Goal: Book appointment/travel/reservation

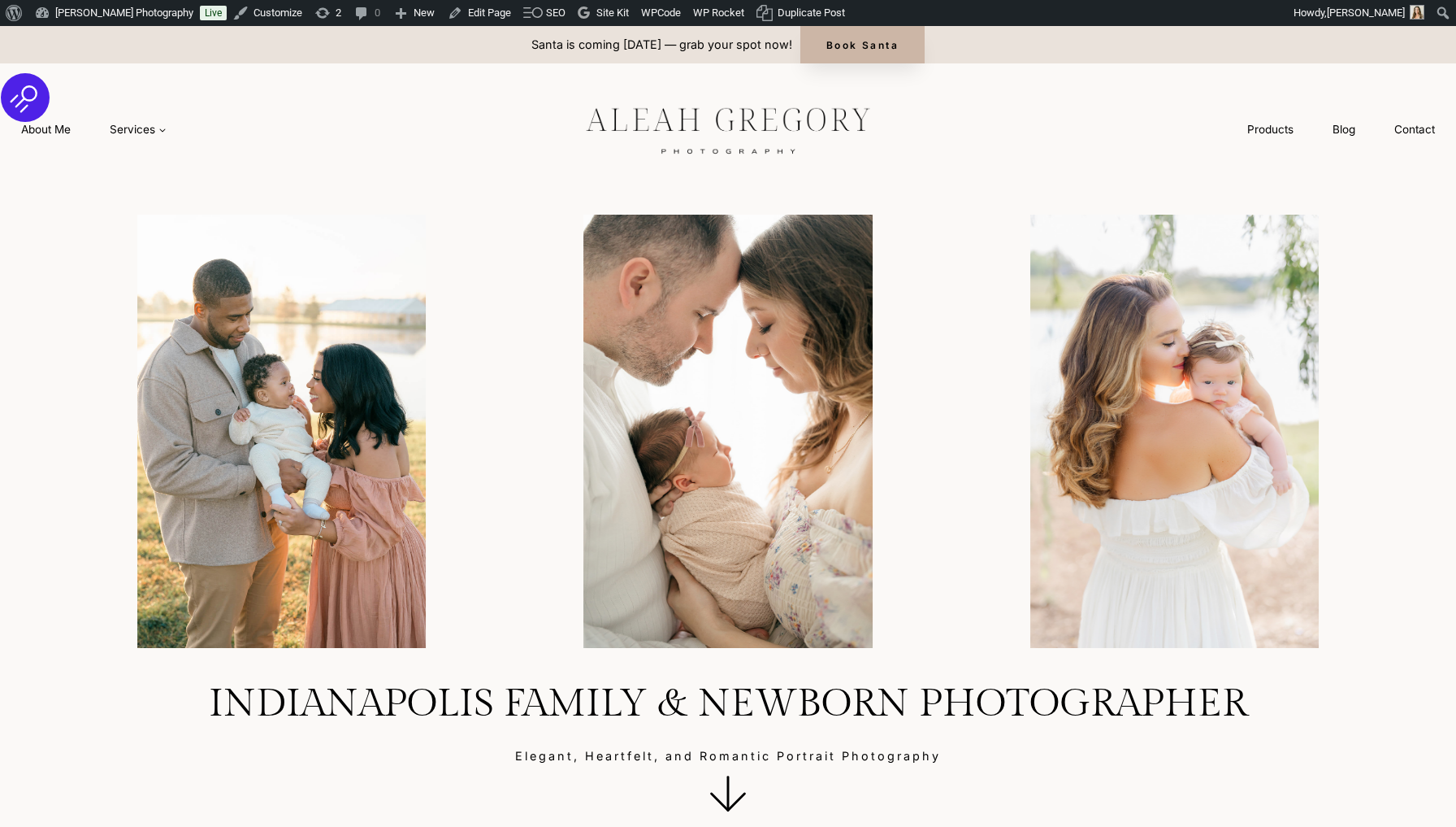
click at [924, 35] on link "Book Santa" at bounding box center [863, 44] width 125 height 38
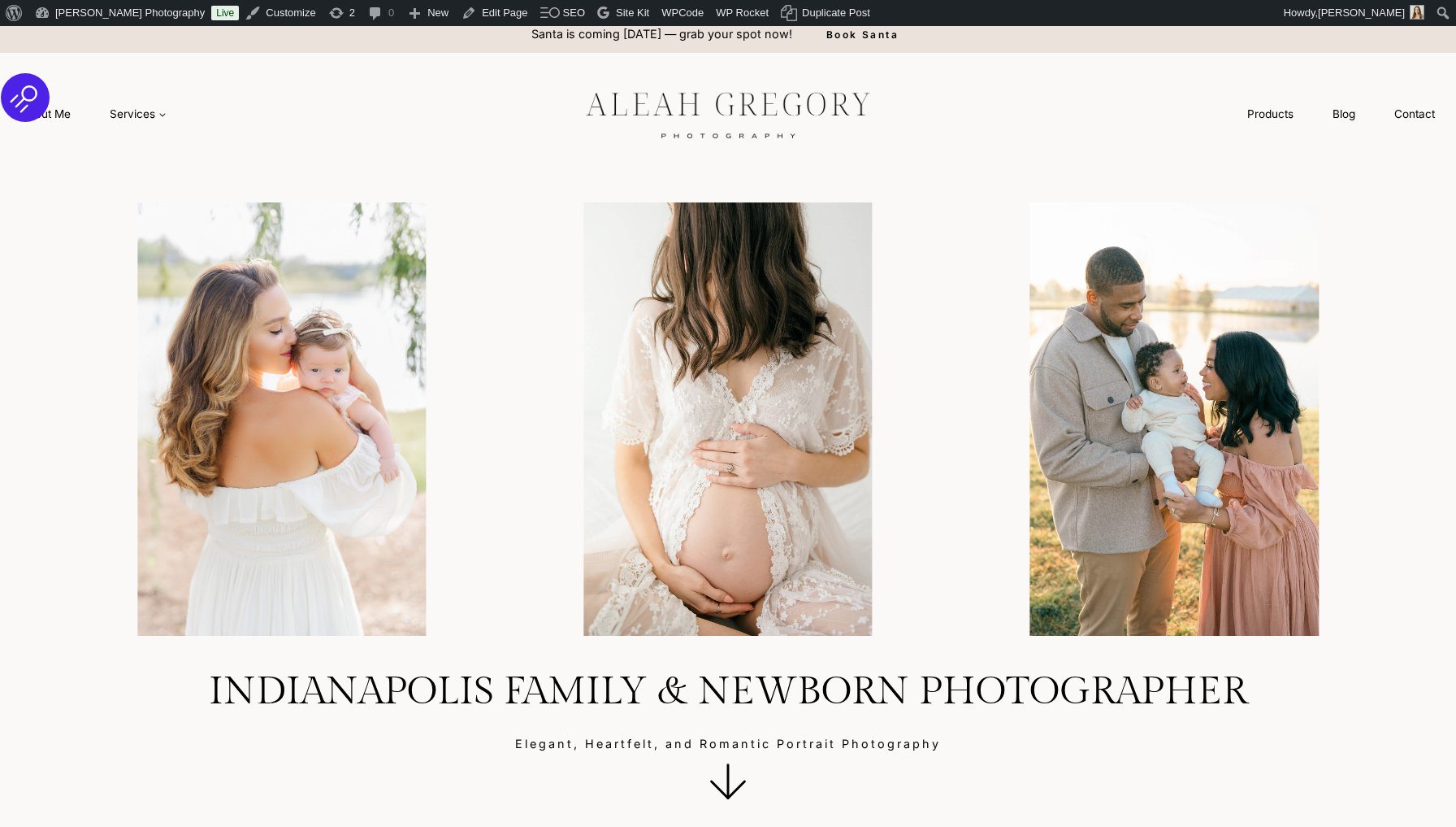
scroll to position [10, 0]
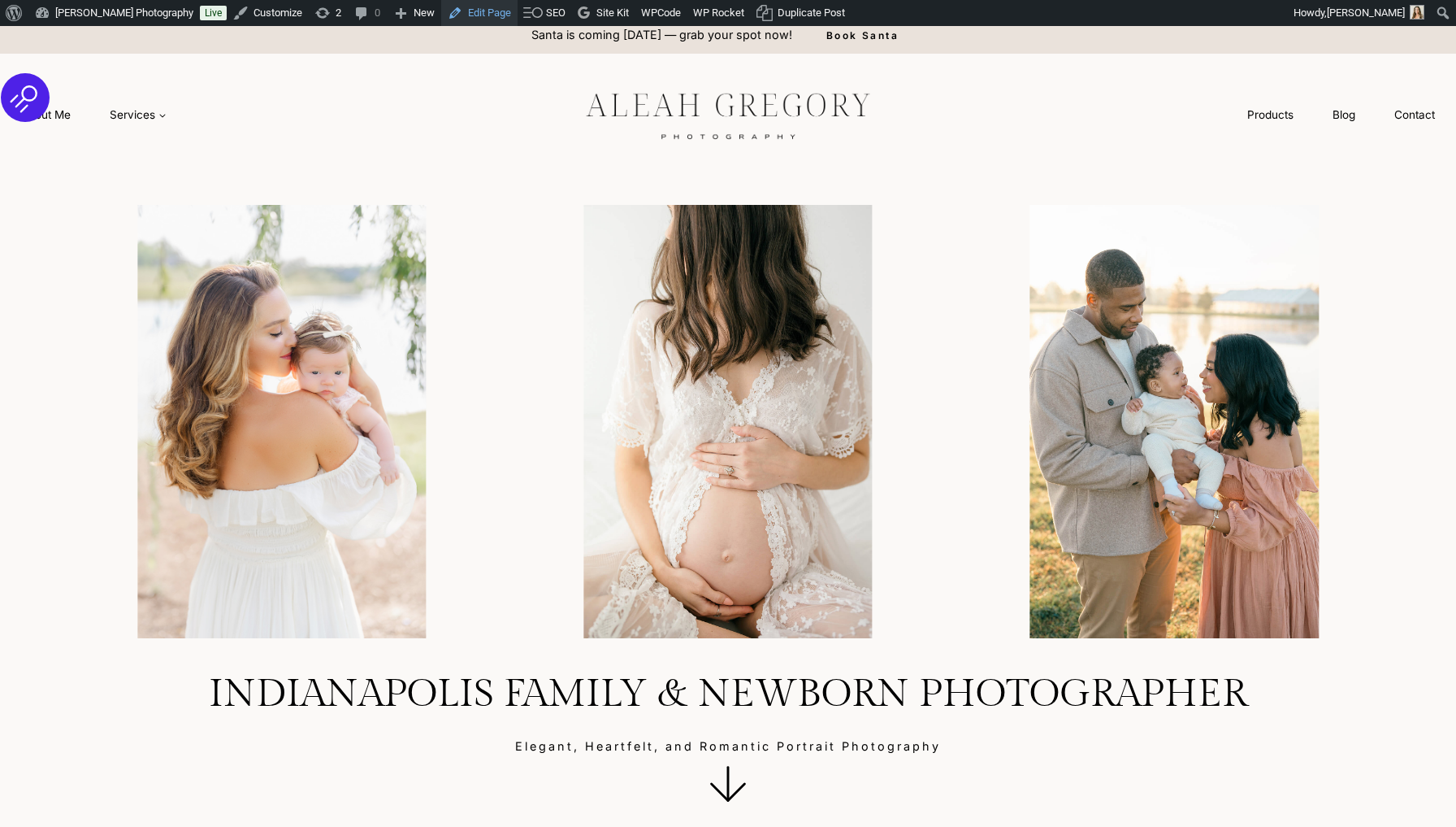
click at [485, 15] on link "Edit Page" at bounding box center [479, 13] width 76 height 26
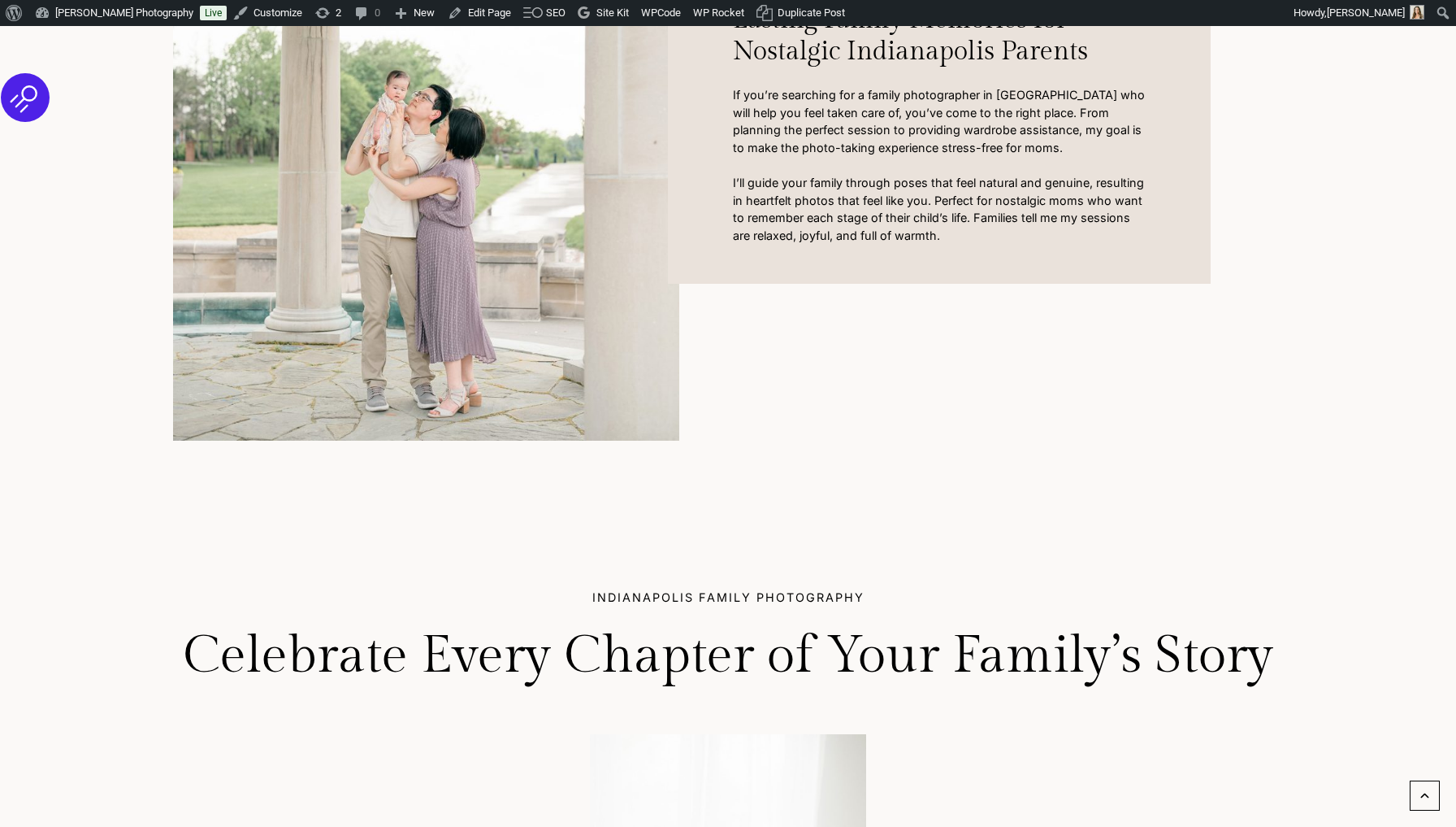
scroll to position [1113, 0]
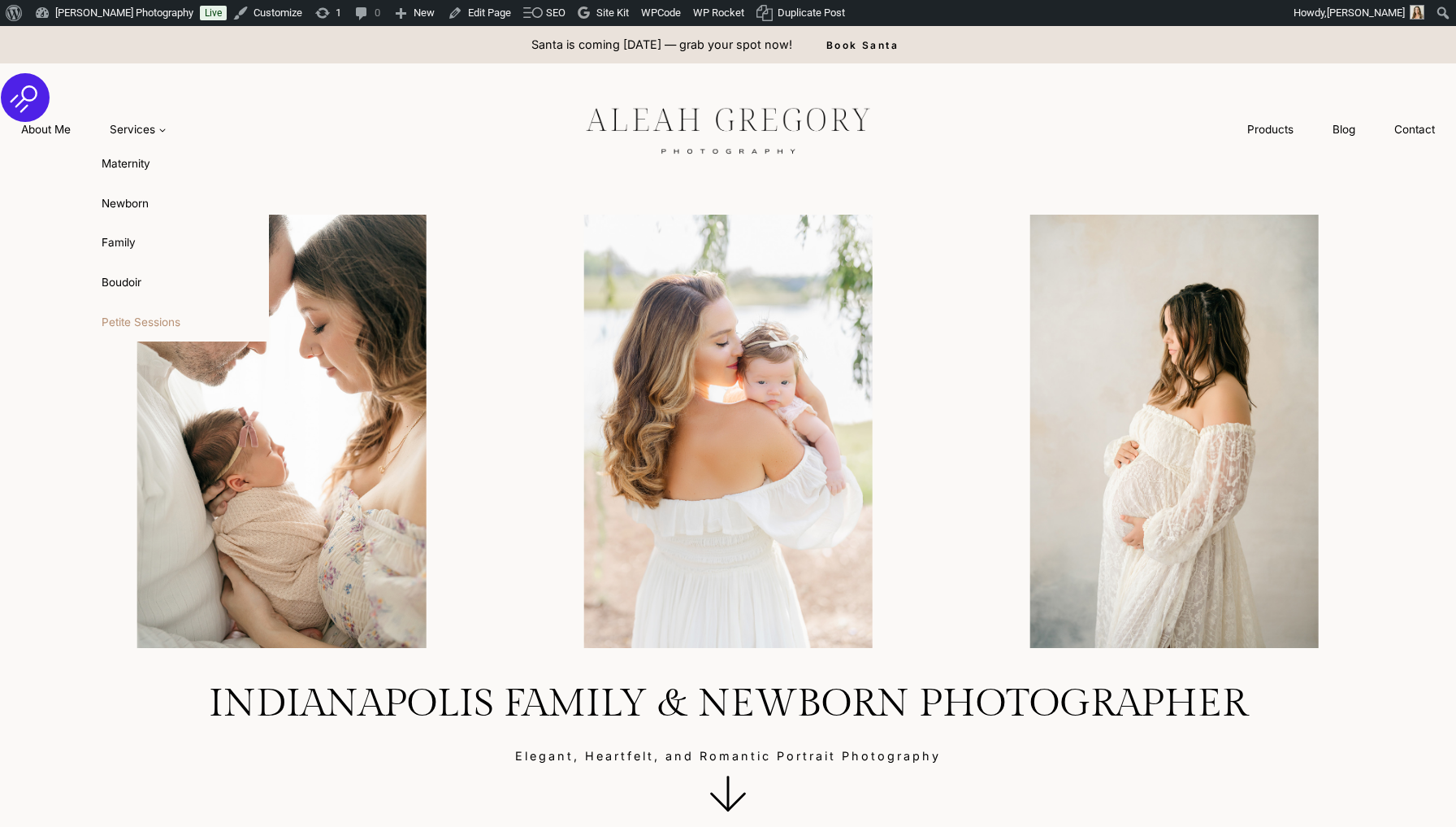
click at [136, 309] on link "Petite Sessions" at bounding box center [180, 322] width 179 height 39
